Goal: Understand process/instructions: Learn how to perform a task or action

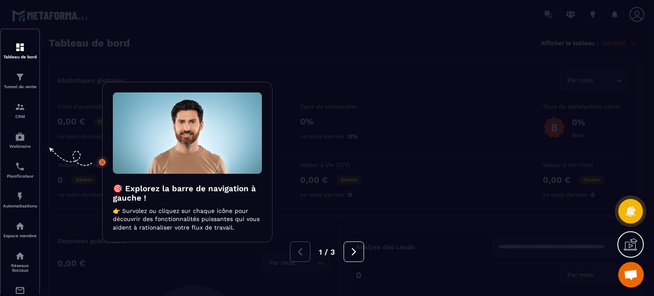
click at [626, 71] on div at bounding box center [327, 148] width 654 height 296
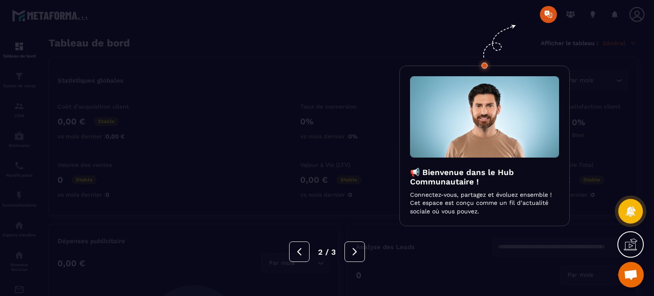
click at [560, 13] on div at bounding box center [327, 148] width 654 height 296
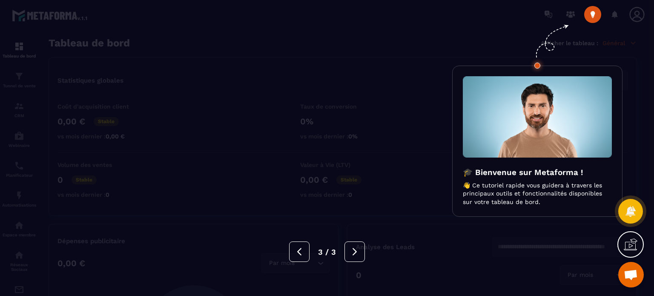
click at [568, 12] on div at bounding box center [327, 148] width 654 height 296
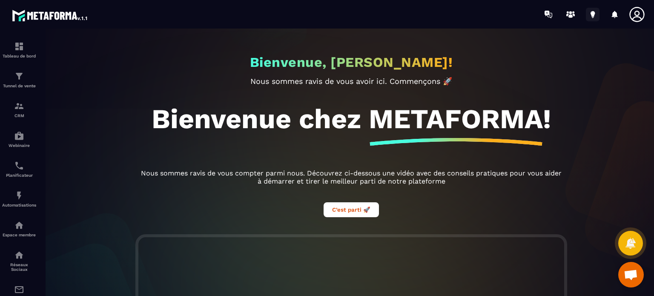
click at [596, 17] on icon at bounding box center [592, 15] width 14 height 14
click at [591, 13] on icon at bounding box center [592, 14] width 4 height 6
click at [591, 14] on icon at bounding box center [592, 14] width 4 height 6
click at [357, 208] on button "C’est parti 🚀" at bounding box center [350, 209] width 55 height 15
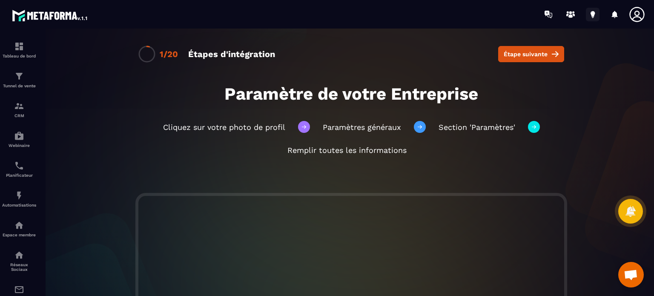
click at [589, 13] on icon at bounding box center [592, 15] width 14 height 14
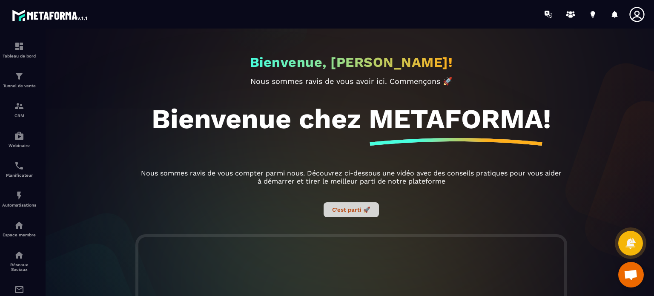
click at [338, 215] on button "C’est parti 🚀" at bounding box center [350, 209] width 55 height 15
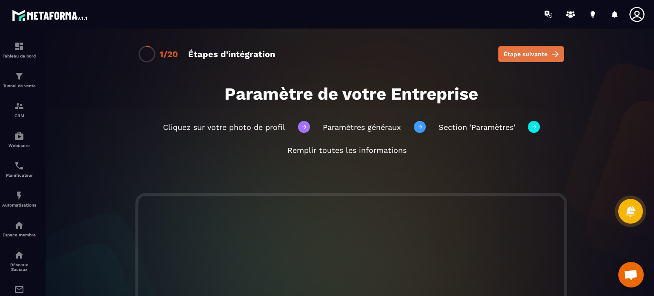
click at [541, 57] on span "Étape suivante" at bounding box center [525, 54] width 44 height 9
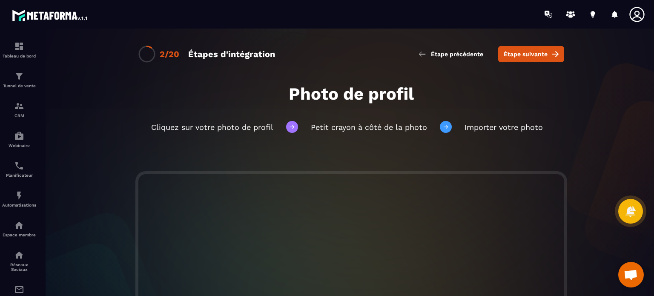
click at [541, 57] on span "Étape suivante" at bounding box center [525, 54] width 44 height 9
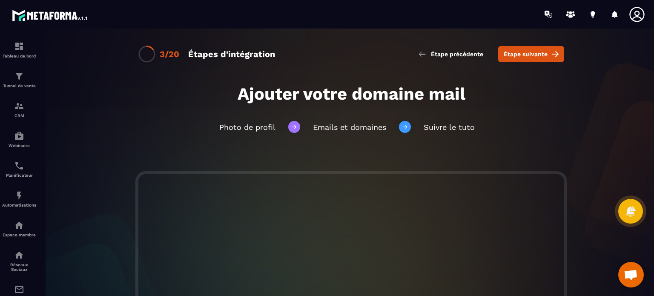
click at [541, 57] on span "Étape suivante" at bounding box center [525, 54] width 44 height 9
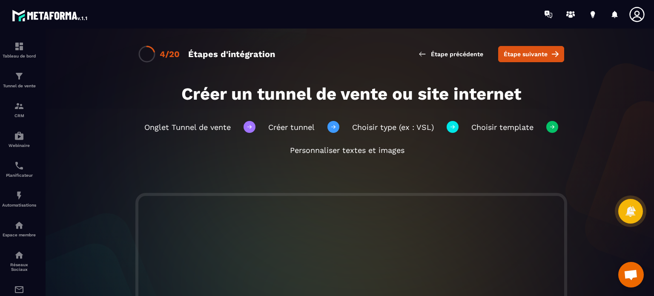
click at [541, 57] on span "Étape suivante" at bounding box center [525, 54] width 44 height 9
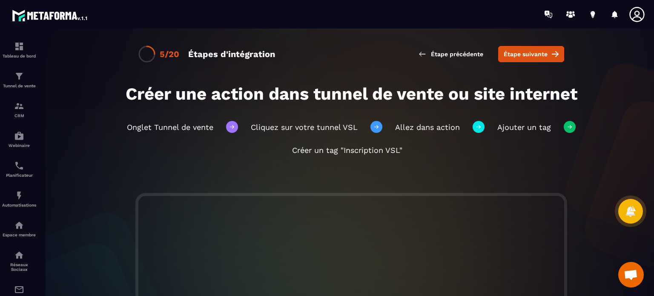
click at [541, 57] on span "Étape suivante" at bounding box center [525, 54] width 44 height 9
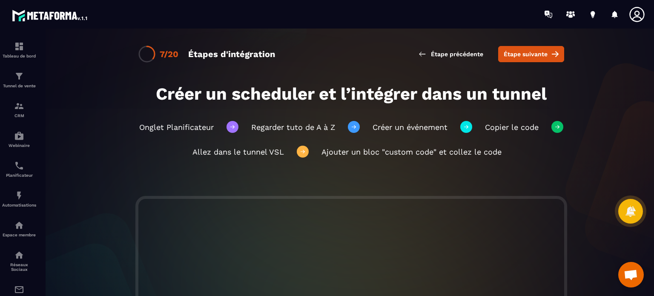
click at [541, 57] on span "Étape suivante" at bounding box center [525, 54] width 44 height 9
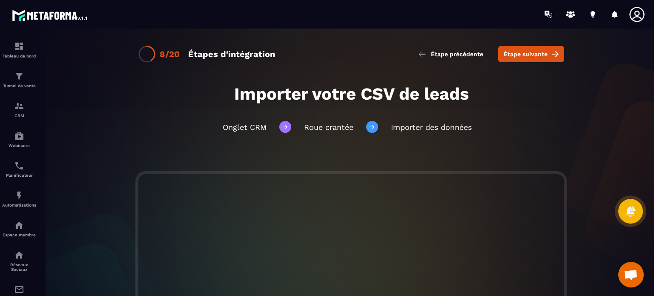
click at [541, 57] on span "Étape suivante" at bounding box center [525, 54] width 44 height 9
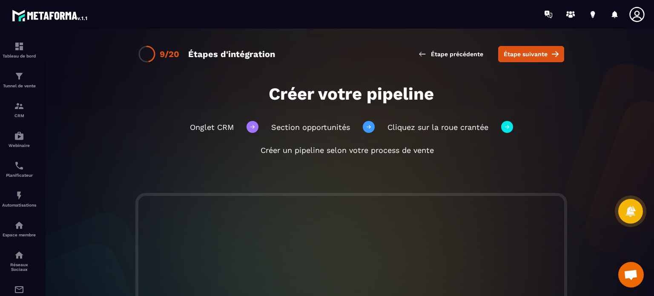
click at [541, 57] on span "Étape suivante" at bounding box center [525, 54] width 44 height 9
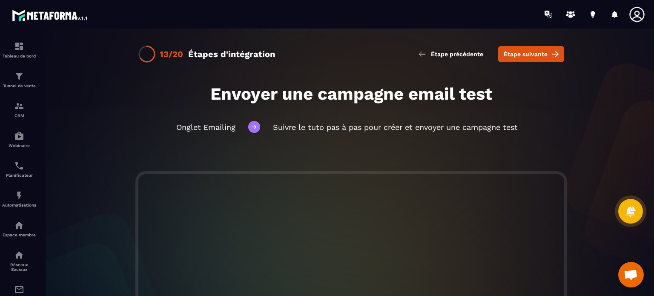
click at [541, 57] on span "Étape suivante" at bounding box center [525, 54] width 44 height 9
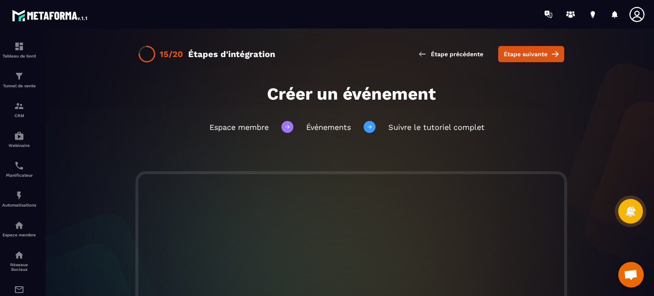
click at [541, 57] on span "Étape suivante" at bounding box center [525, 54] width 44 height 9
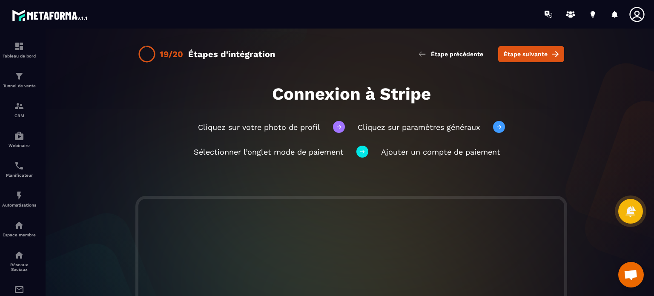
click at [541, 57] on span "Étape suivante" at bounding box center [525, 54] width 44 height 9
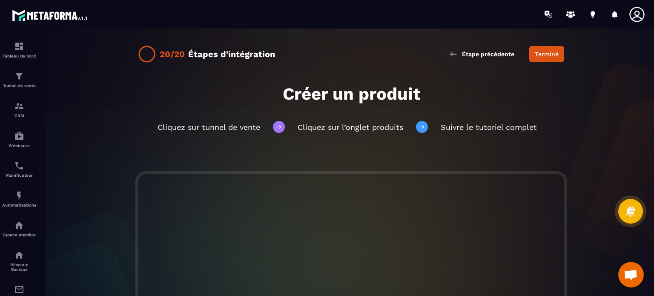
click at [541, 57] on button "Terminé" at bounding box center [546, 54] width 35 height 16
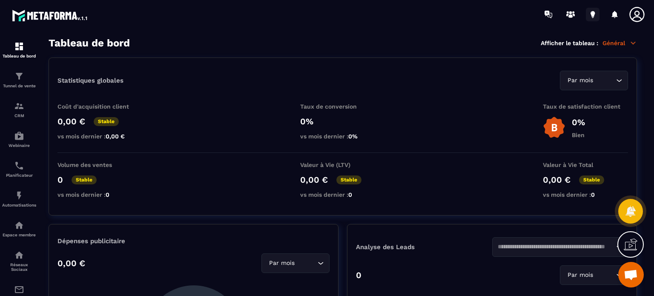
click at [591, 11] on icon at bounding box center [592, 14] width 4 height 6
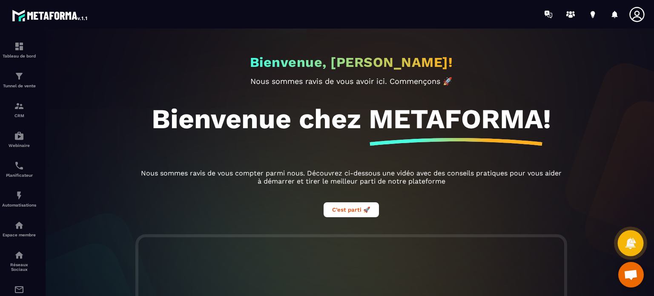
click at [630, 243] on icon at bounding box center [630, 242] width 11 height 11
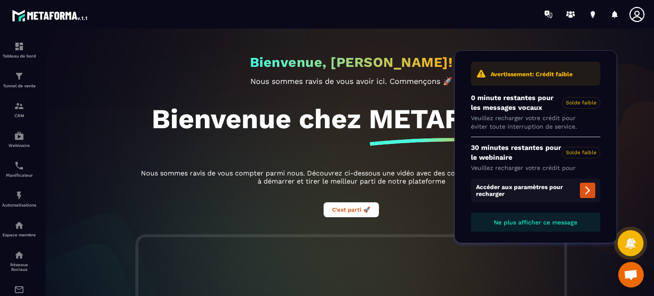
click at [630, 243] on icon at bounding box center [630, 242] width 11 height 11
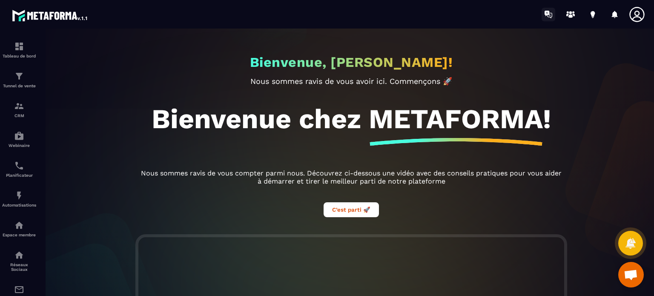
click at [549, 14] on icon at bounding box center [548, 15] width 14 height 14
click at [544, 13] on icon at bounding box center [548, 15] width 14 height 14
